Goal: Task Accomplishment & Management: Manage account settings

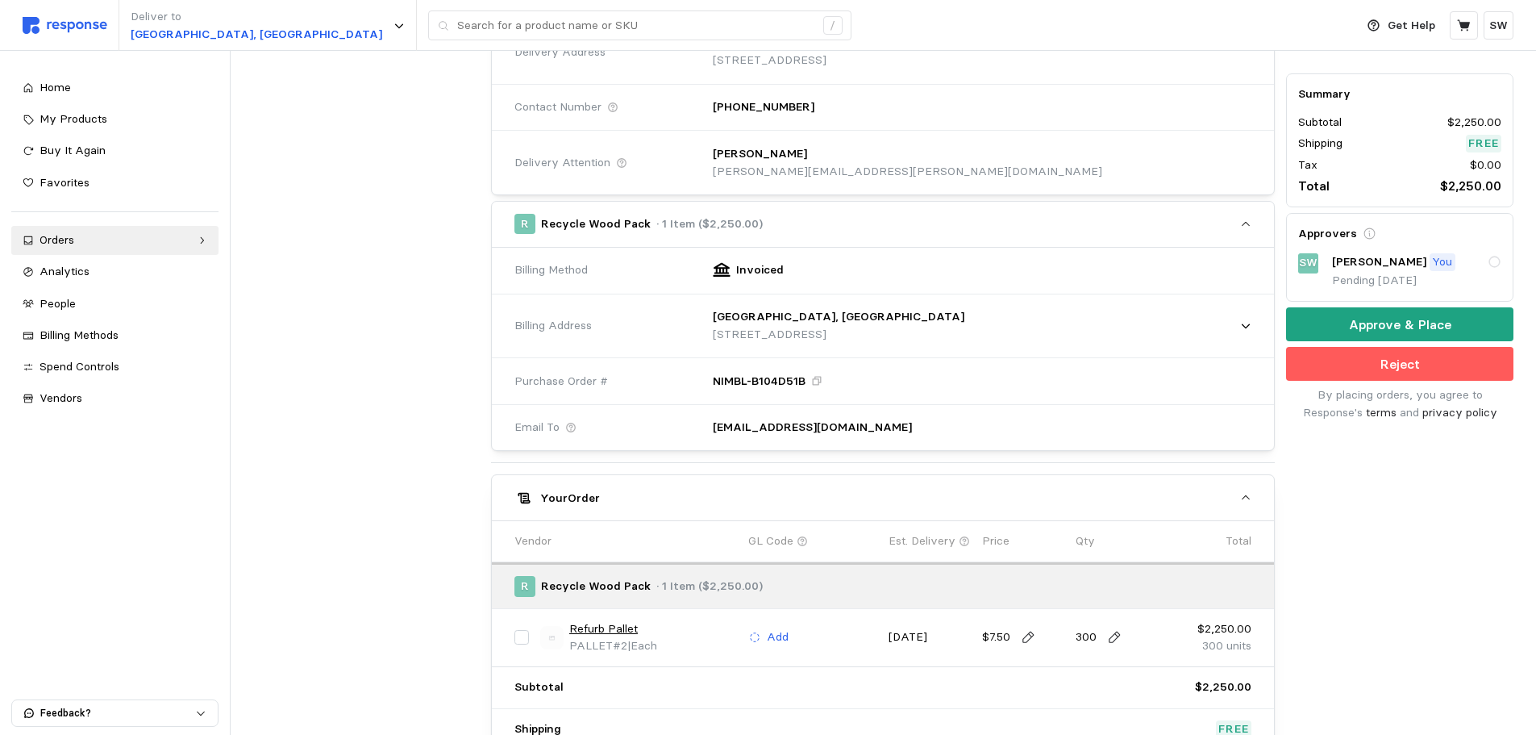
scroll to position [403, 0]
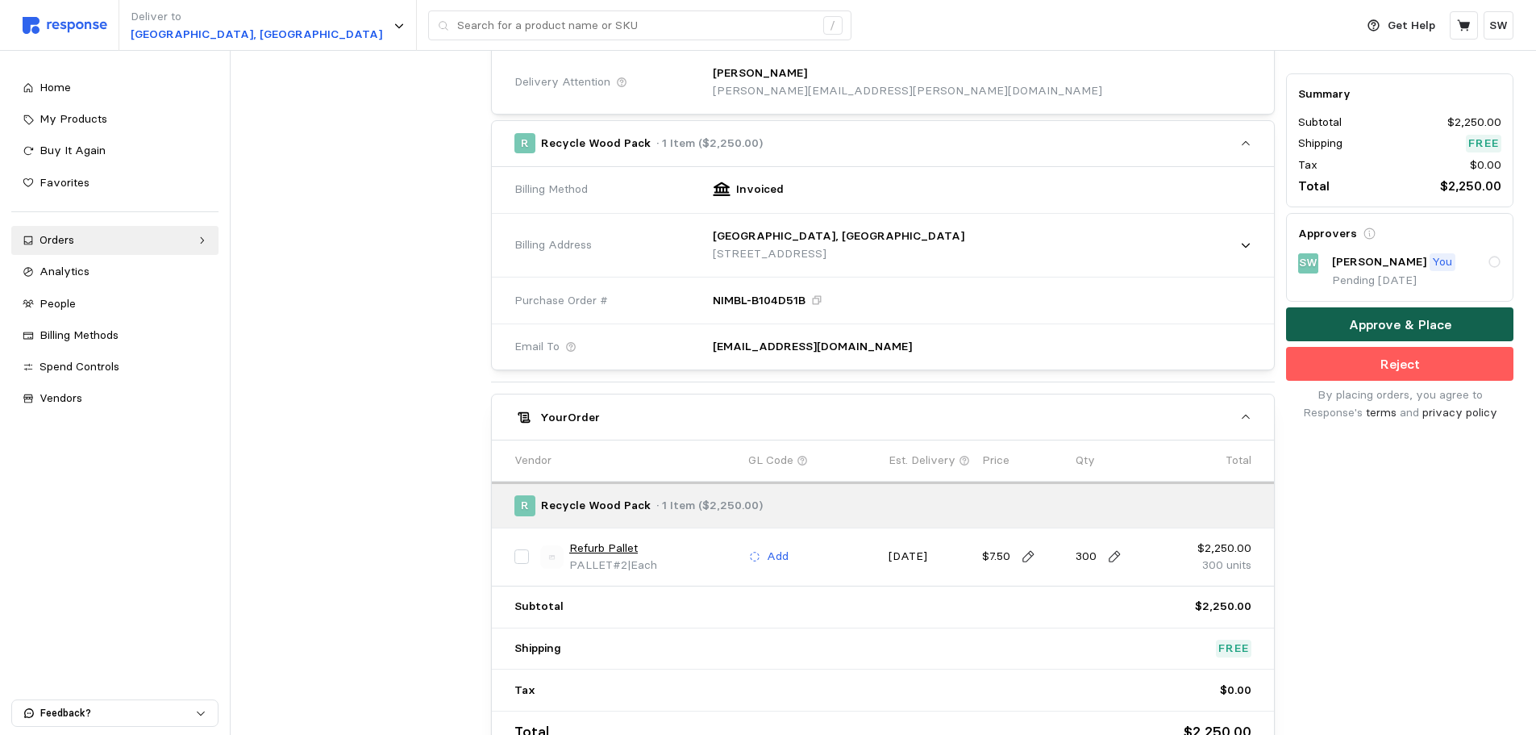
click at [1377, 321] on p "Approve & Place" at bounding box center [1400, 325] width 102 height 20
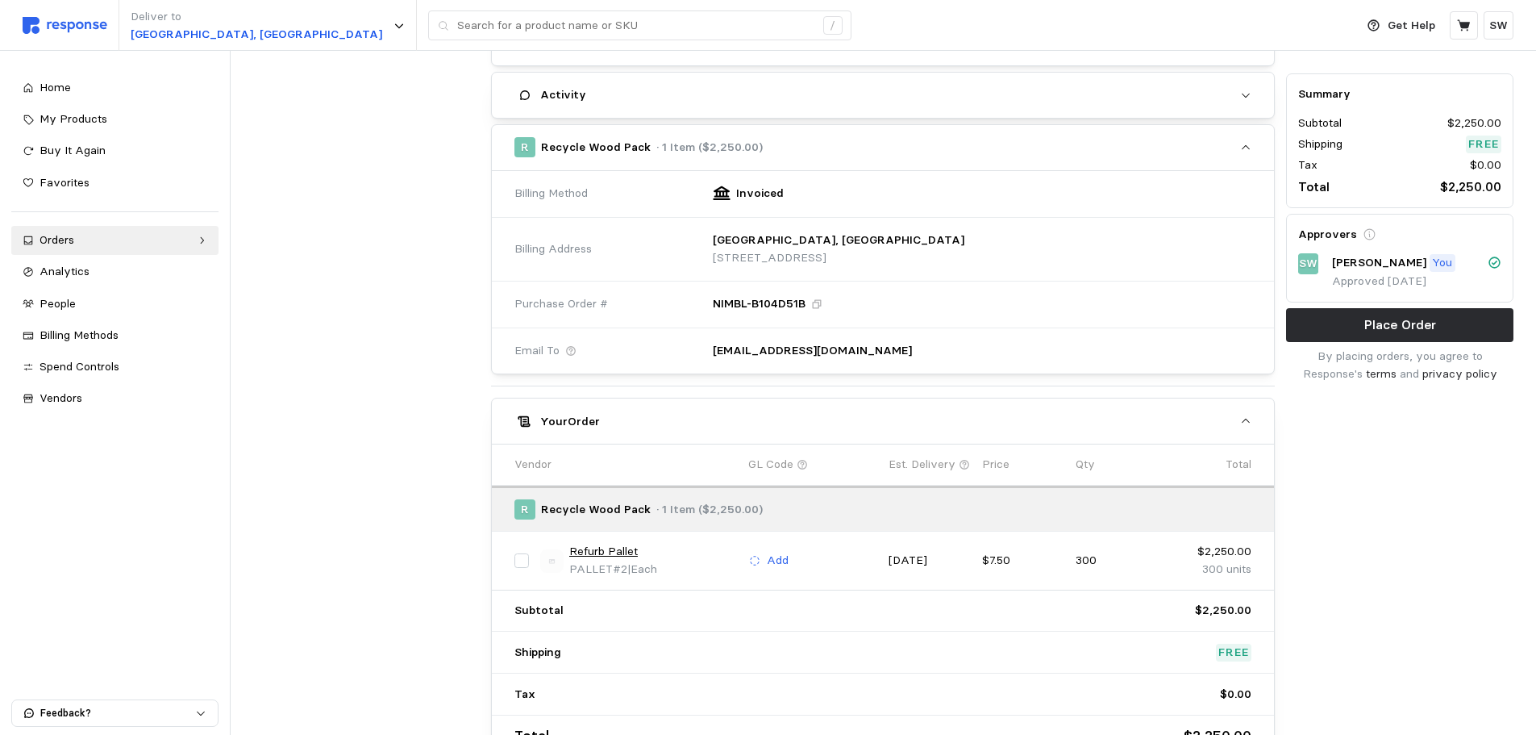
scroll to position [0, 0]
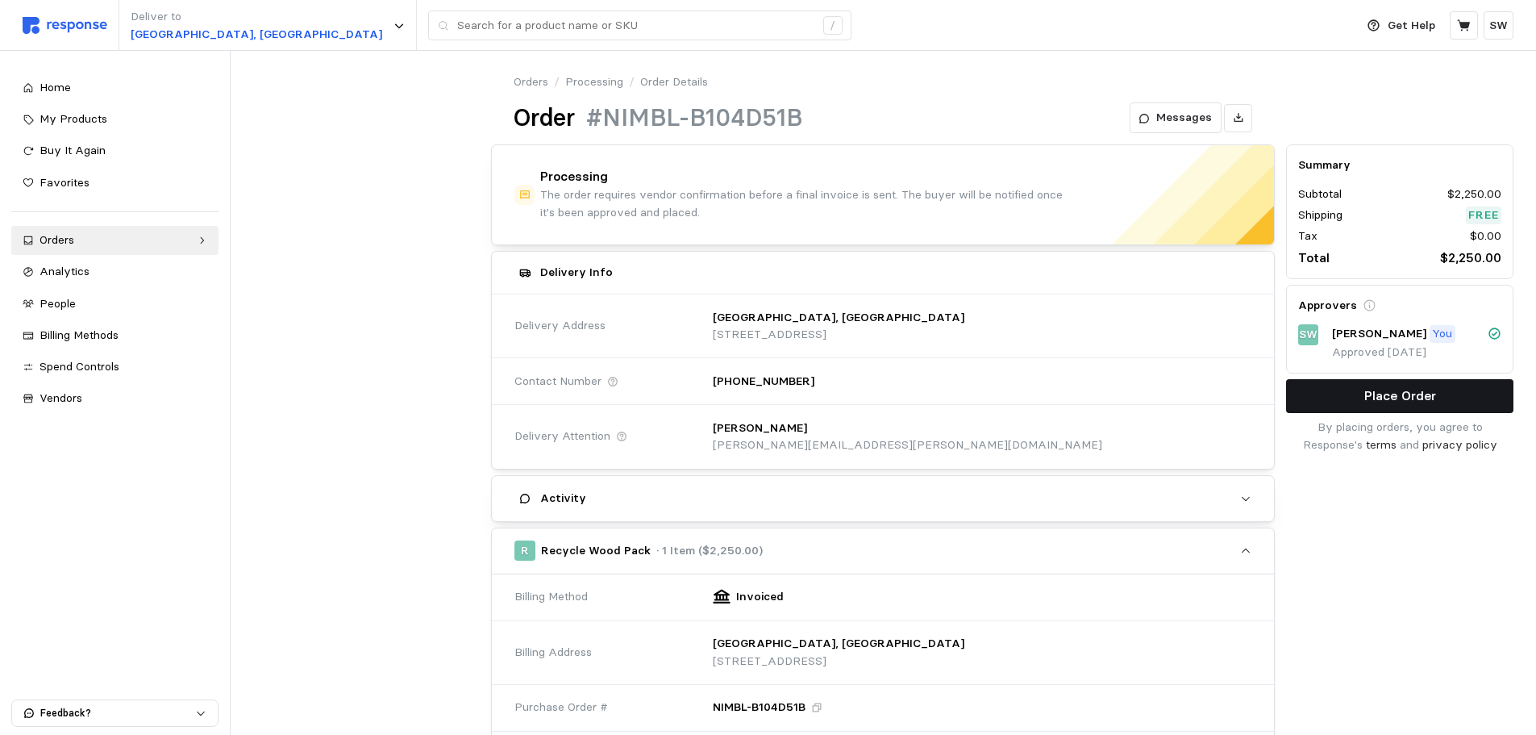
click at [1387, 393] on p "Place Order" at bounding box center [1401, 395] width 72 height 20
click at [91, 248] on div "Orders" at bounding box center [115, 240] width 151 height 18
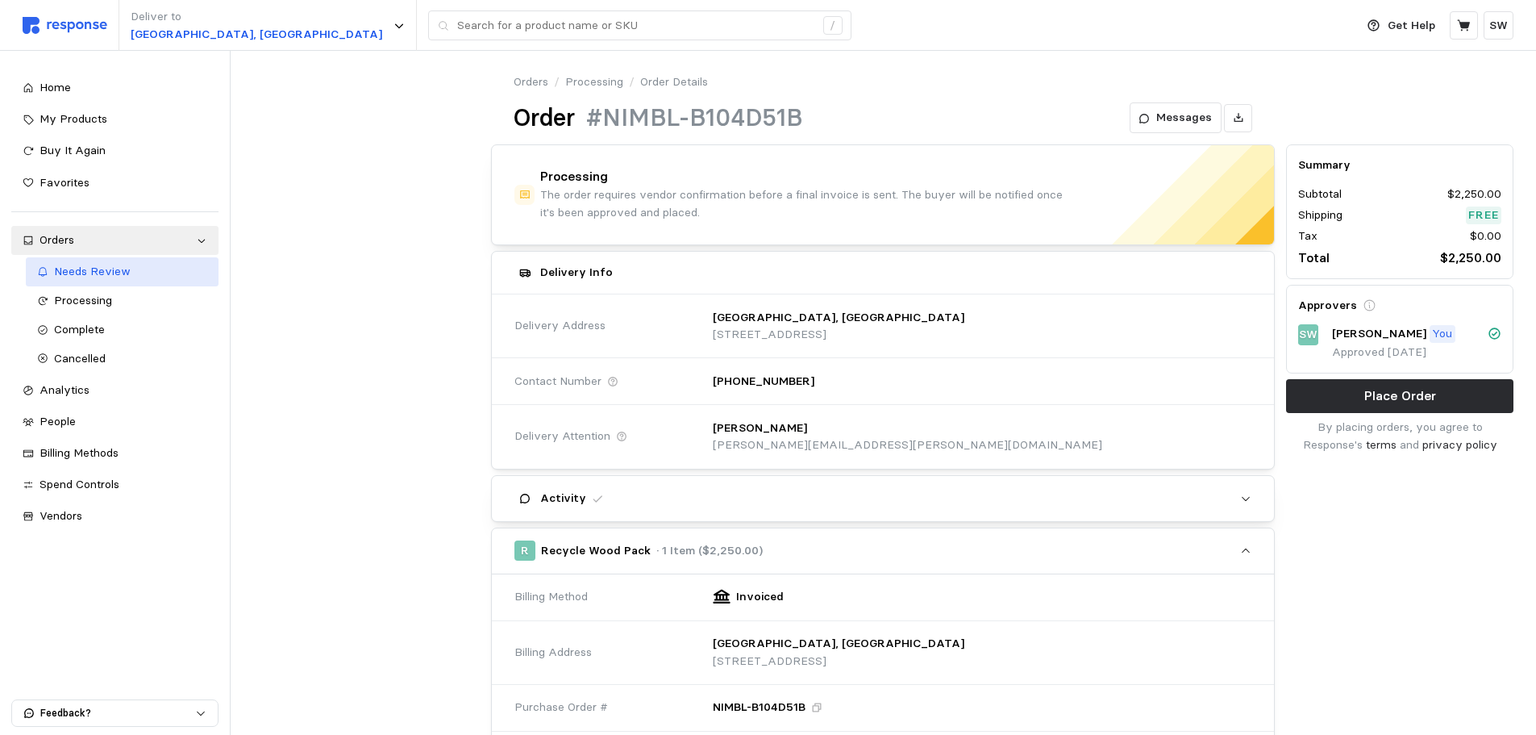
click at [96, 265] on span "Needs Review" at bounding box center [92, 271] width 77 height 15
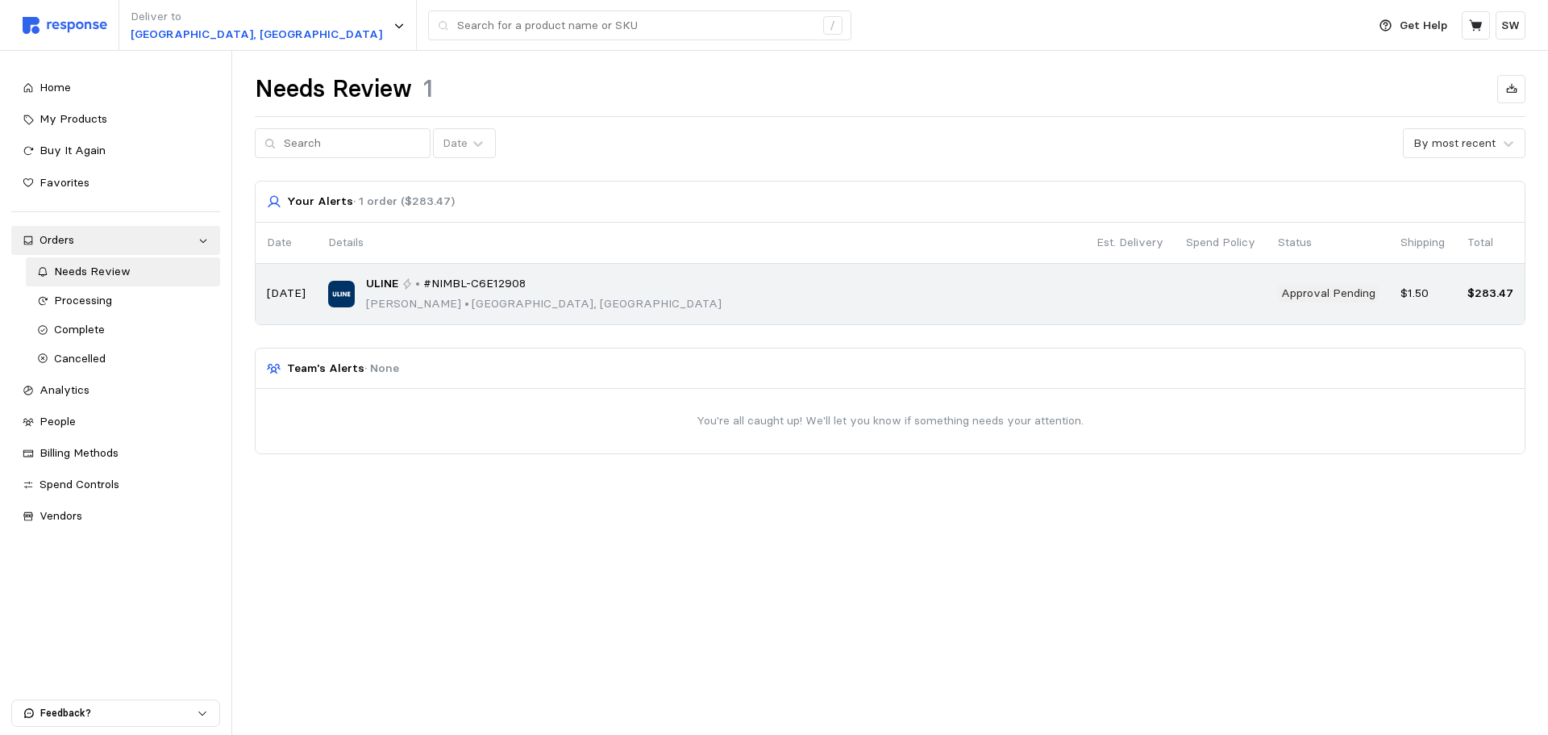
click at [704, 300] on div "ULINE • #NIMBL-C6E12908 [PERSON_NAME] • [GEOGRAPHIC_DATA], [GEOGRAPHIC_DATA]" at bounding box center [701, 294] width 746 height 38
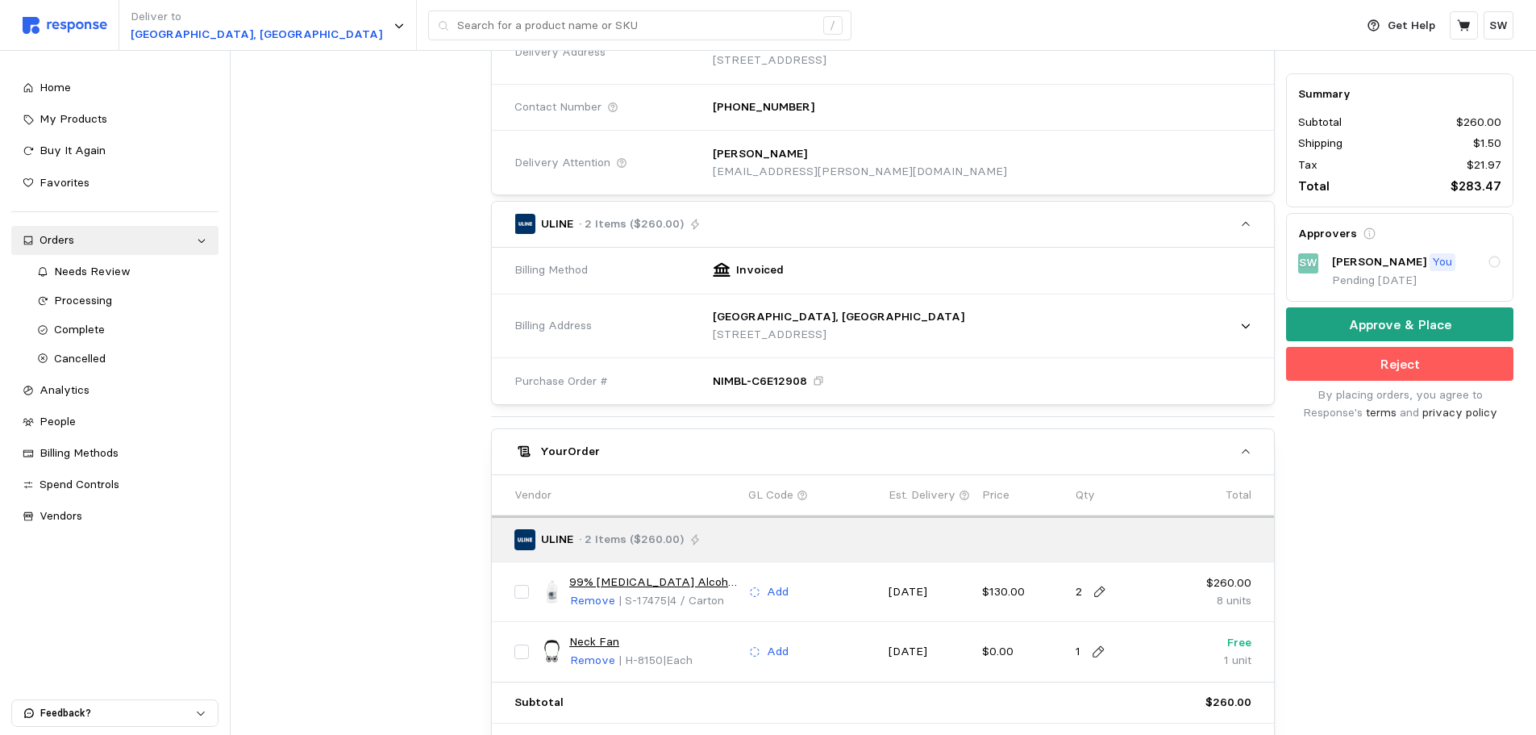
scroll to position [403, 0]
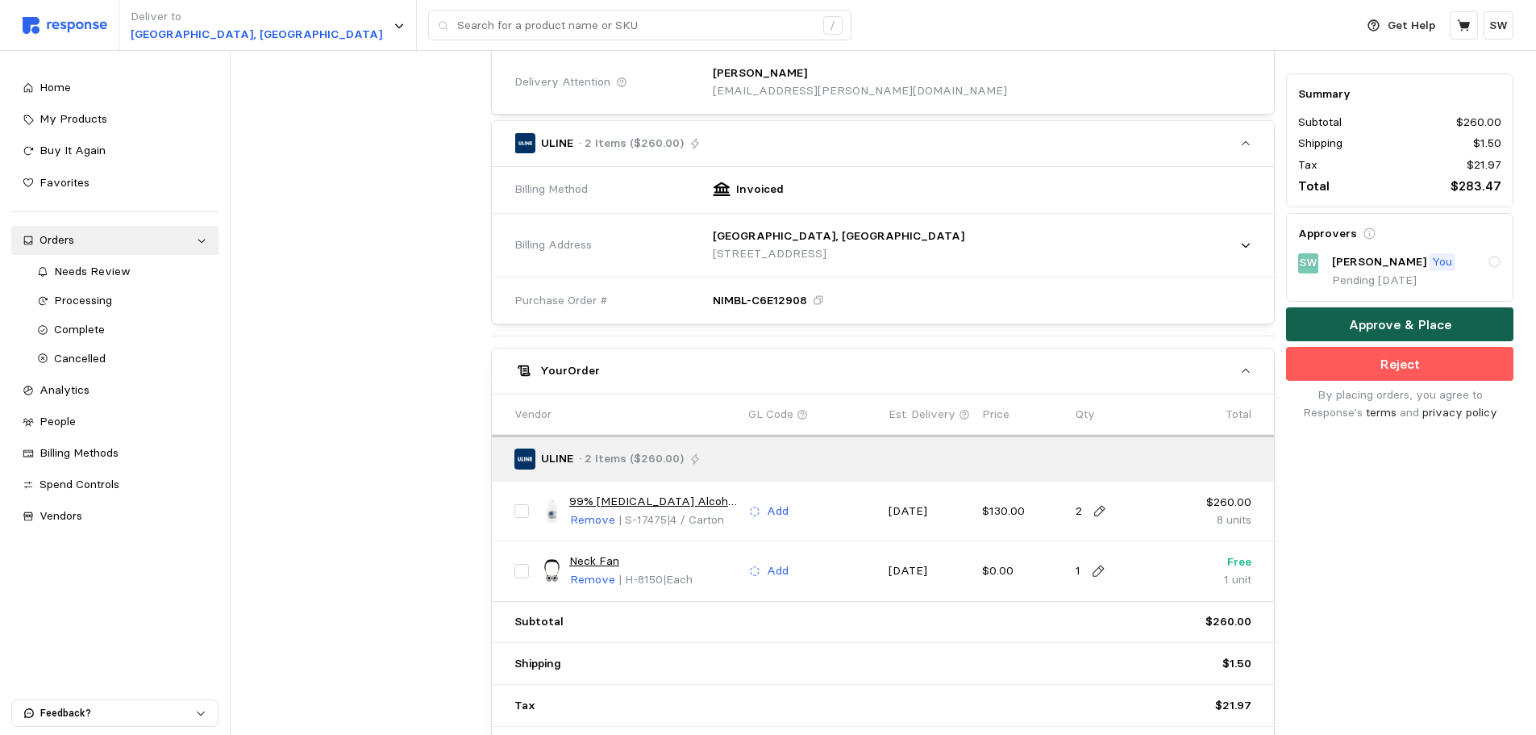
click at [1379, 332] on p "Approve & Place" at bounding box center [1400, 325] width 102 height 20
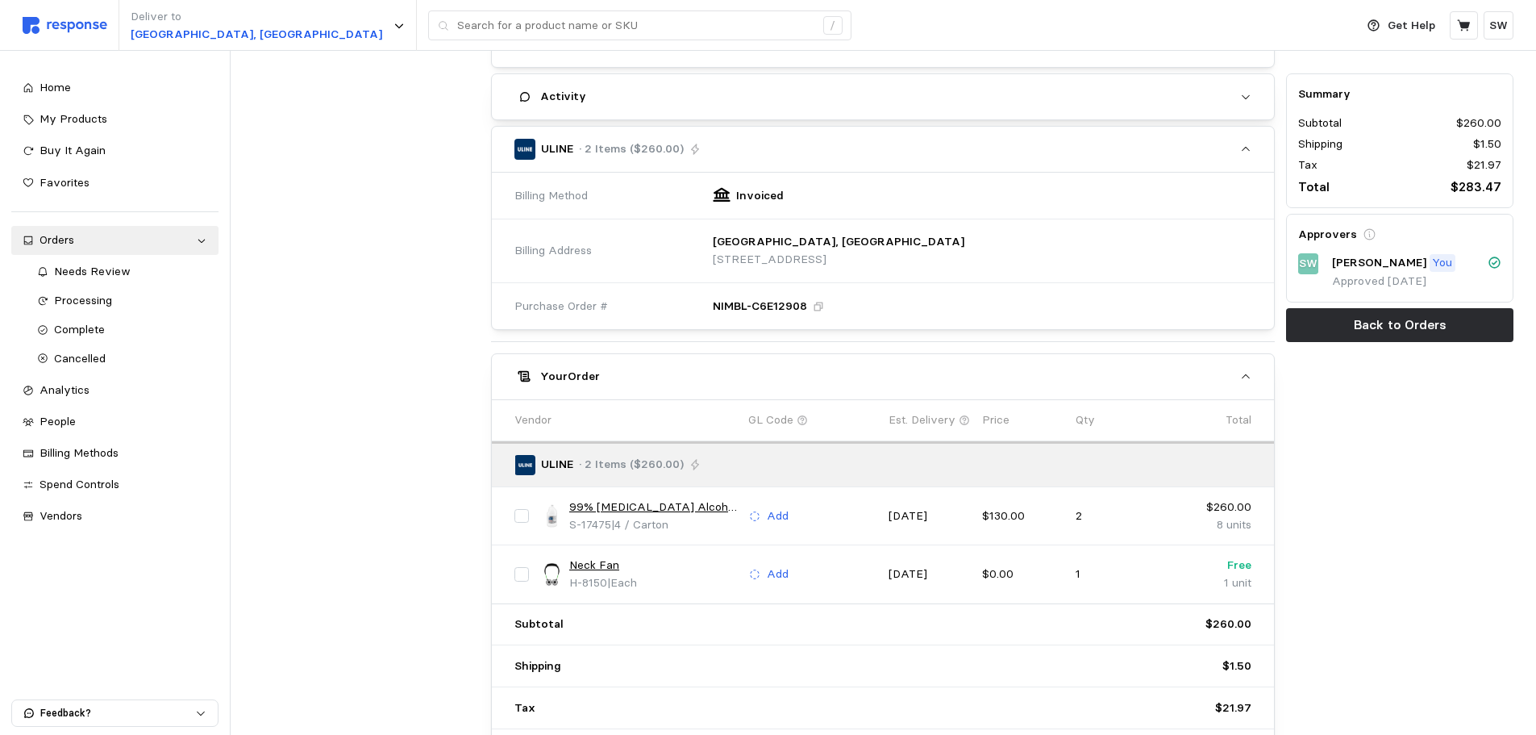
scroll to position [0, 0]
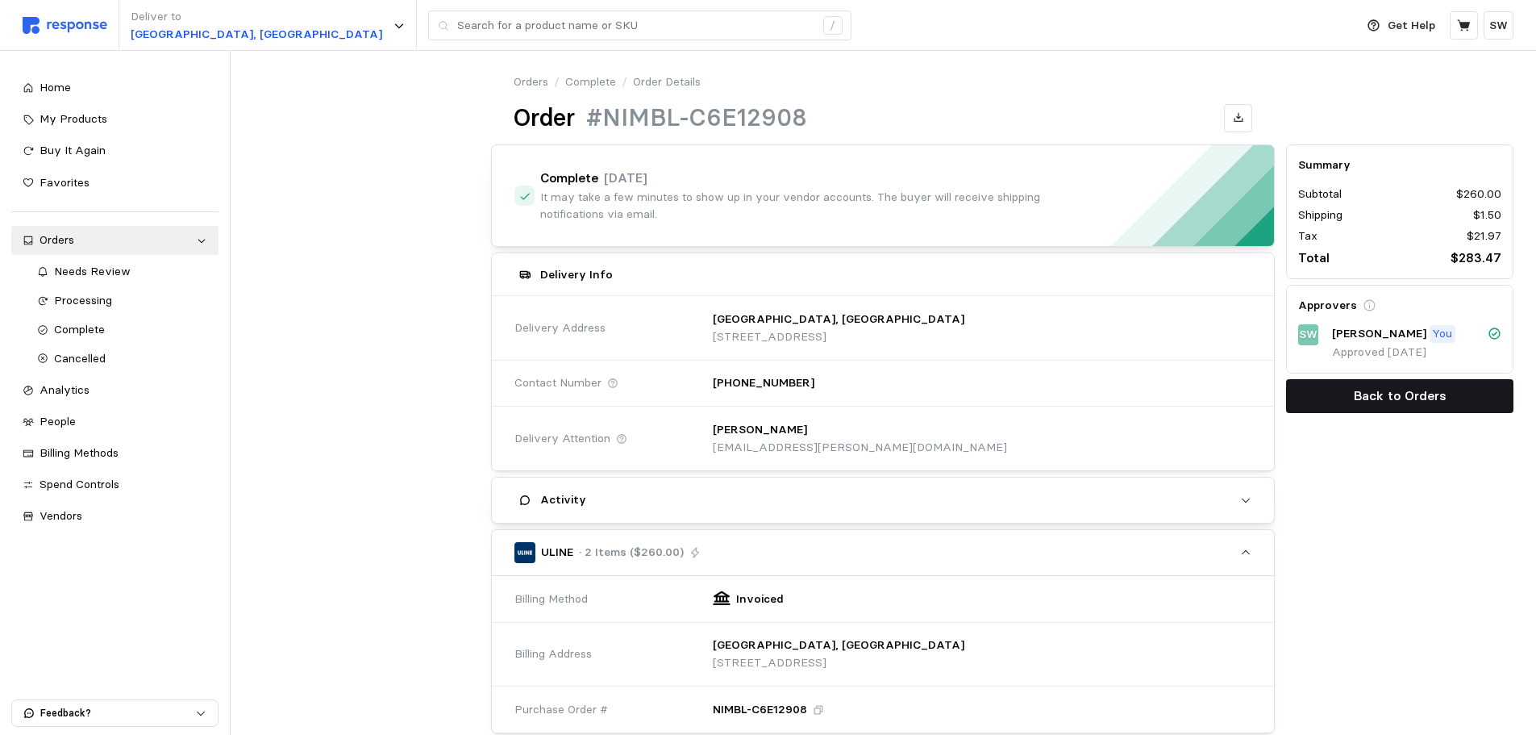
click at [1318, 388] on button "Back to Orders" at bounding box center [1399, 396] width 227 height 34
